Goal: Information Seeking & Learning: Check status

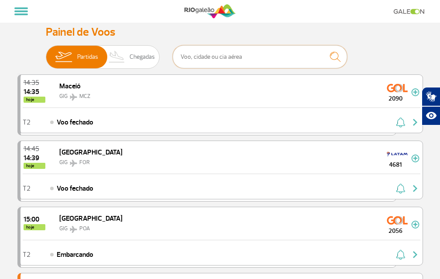
click at [220, 64] on input "text" at bounding box center [260, 56] width 174 height 23
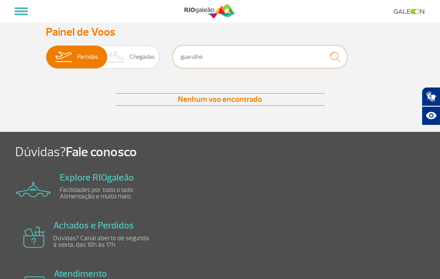
click at [291, 68] on input "guarulho" at bounding box center [260, 56] width 174 height 23
type input "guarulhos"
click at [336, 64] on img "submit" at bounding box center [335, 57] width 19 height 18
click at [283, 65] on input "guarulhos" at bounding box center [260, 56] width 174 height 23
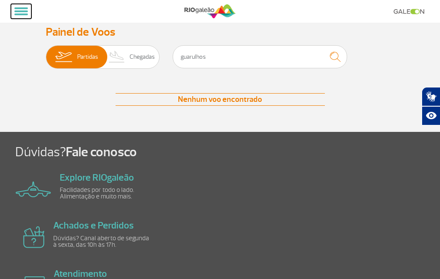
click at [31, 8] on button at bounding box center [21, 11] width 20 height 15
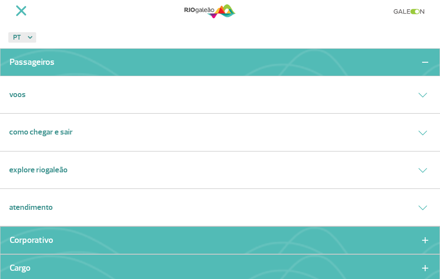
click at [12, 91] on link "Voos" at bounding box center [17, 95] width 17 height 12
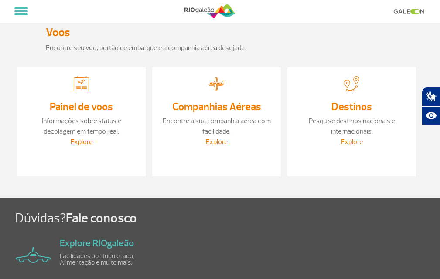
click at [87, 146] on link "Explore" at bounding box center [82, 142] width 22 height 9
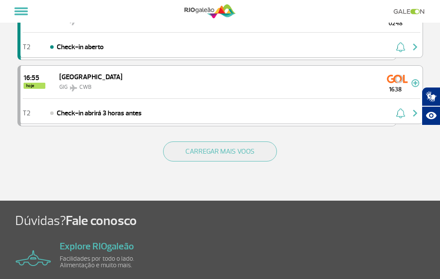
scroll to position [1264, 0]
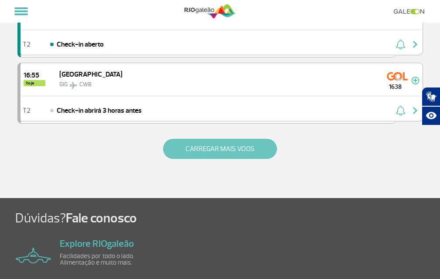
click at [212, 159] on button "CARREGAR MAIS VOOS" at bounding box center [220, 149] width 114 height 20
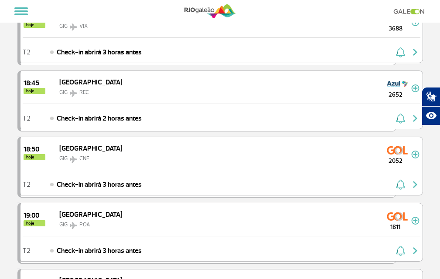
scroll to position [2310, 0]
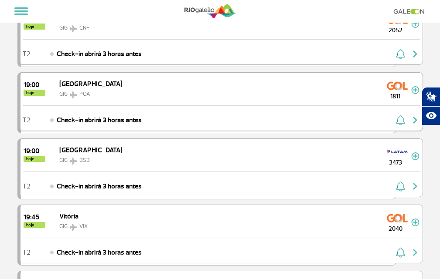
click at [112, 126] on span "Check-in abrirá 3 horas antes" at bounding box center [99, 120] width 85 height 10
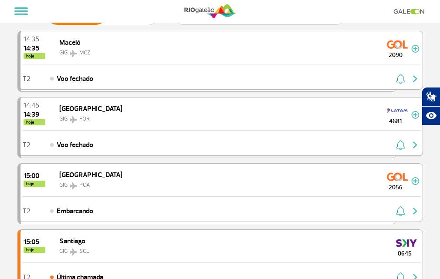
scroll to position [218, 0]
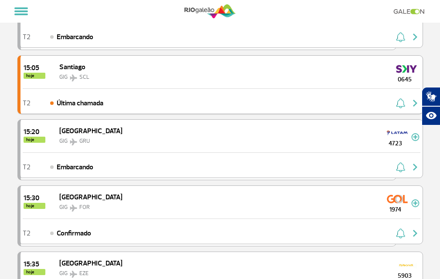
click at [81, 81] on span "SCL" at bounding box center [84, 77] width 10 height 7
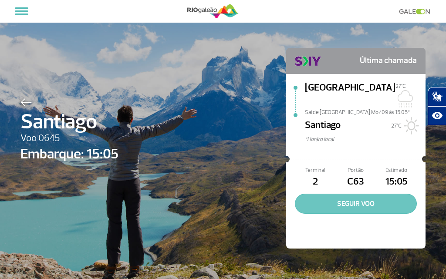
click at [318, 194] on button "SEGUIR VOO" at bounding box center [356, 204] width 122 height 20
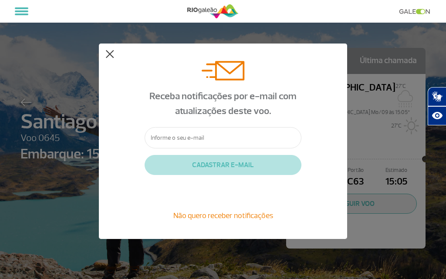
click at [108, 51] on button at bounding box center [109, 54] width 9 height 9
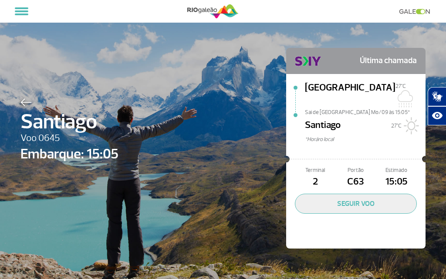
click at [217, 51] on div "[PERSON_NAME] 0645 Embarque: 15:05 Última chamada [GEOGRAPHIC_DATA][DATE]C [GEO…" at bounding box center [223, 135] width 418 height 271
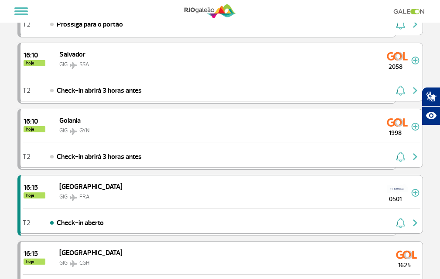
scroll to position [775, 0]
